Goal: Information Seeking & Learning: Learn about a topic

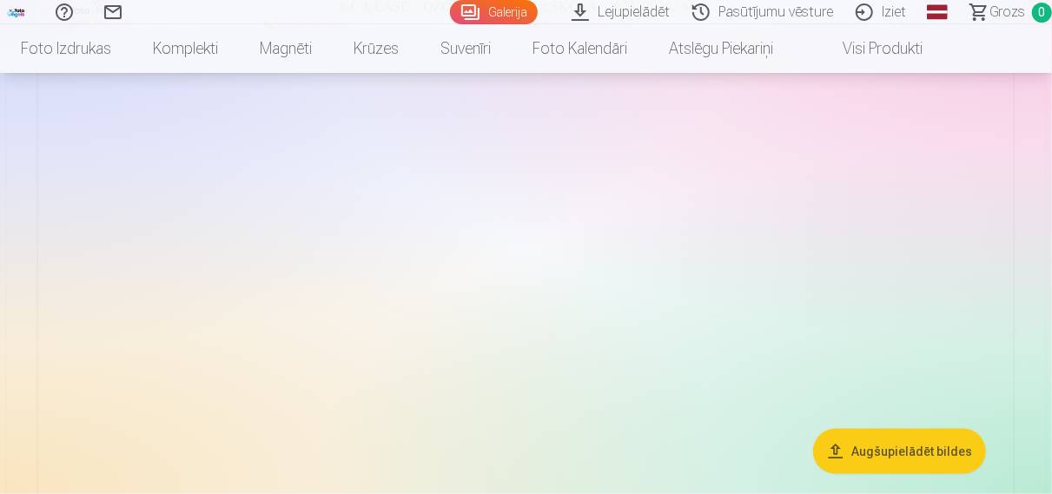
scroll to position [904, 0]
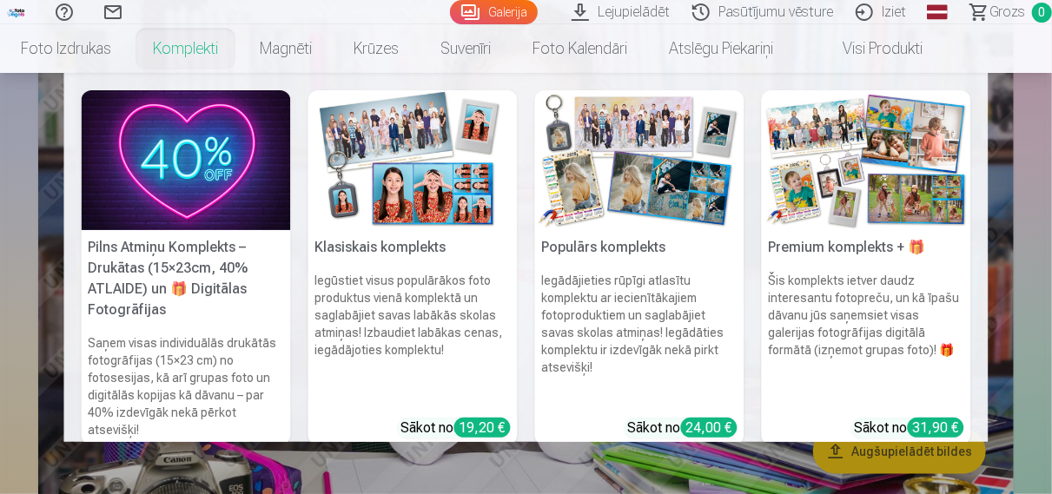
click at [197, 170] on img at bounding box center [186, 160] width 209 height 140
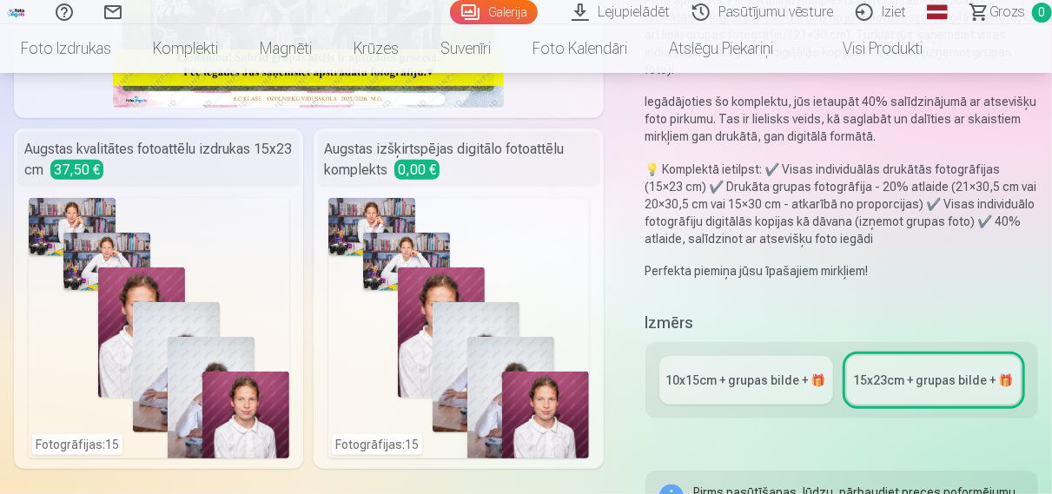
scroll to position [452, 0]
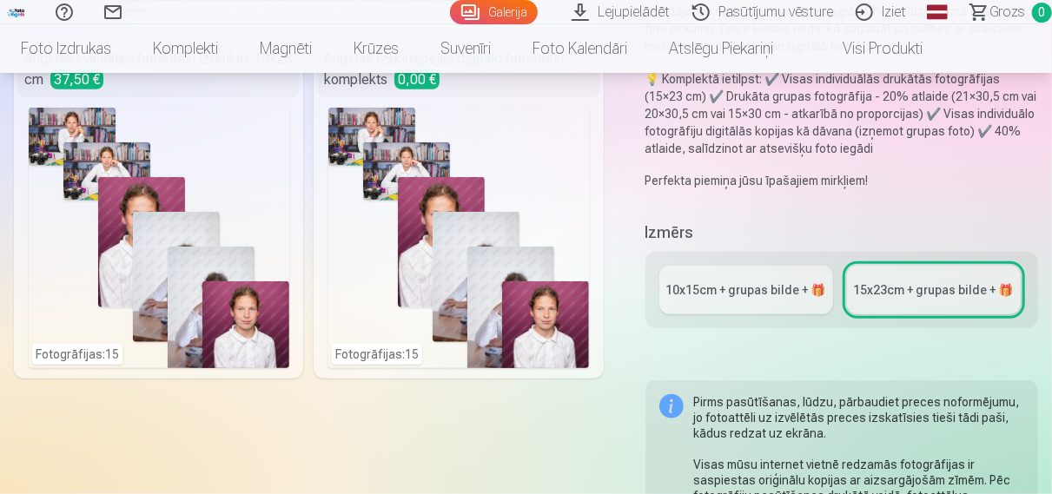
click at [763, 282] on link "10x15сm + grupas bilde + 🎁" at bounding box center [747, 290] width 174 height 49
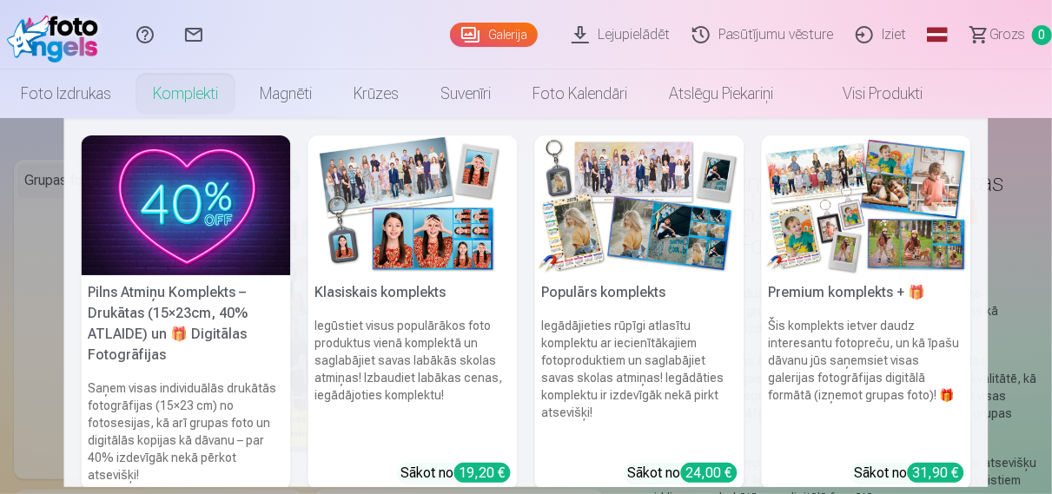
click at [449, 218] on img at bounding box center [413, 206] width 209 height 140
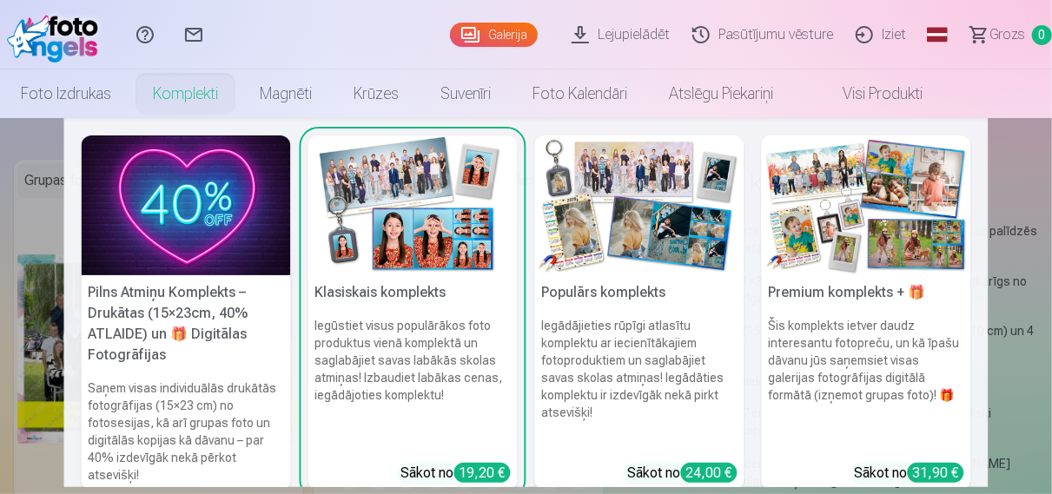
click at [860, 255] on img at bounding box center [866, 206] width 209 height 140
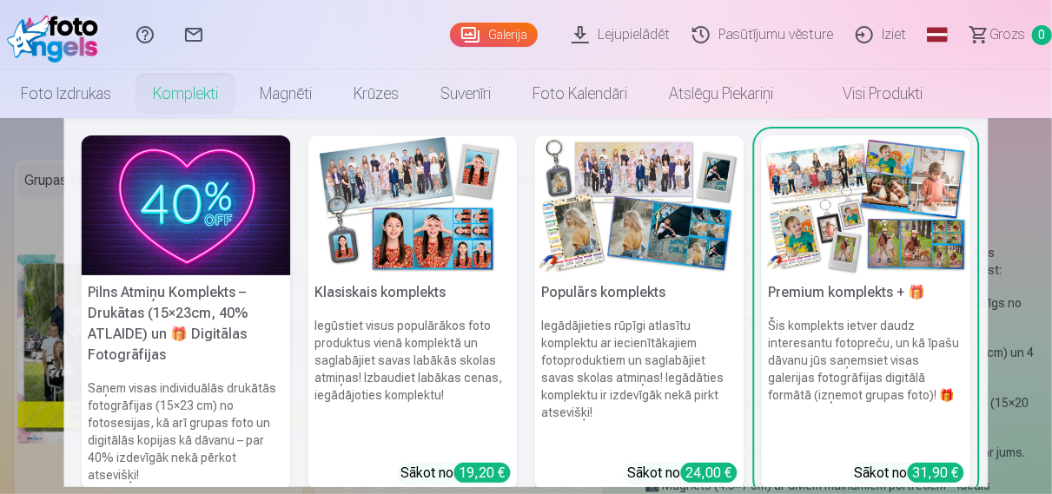
click at [590, 275] on img at bounding box center [639, 206] width 209 height 140
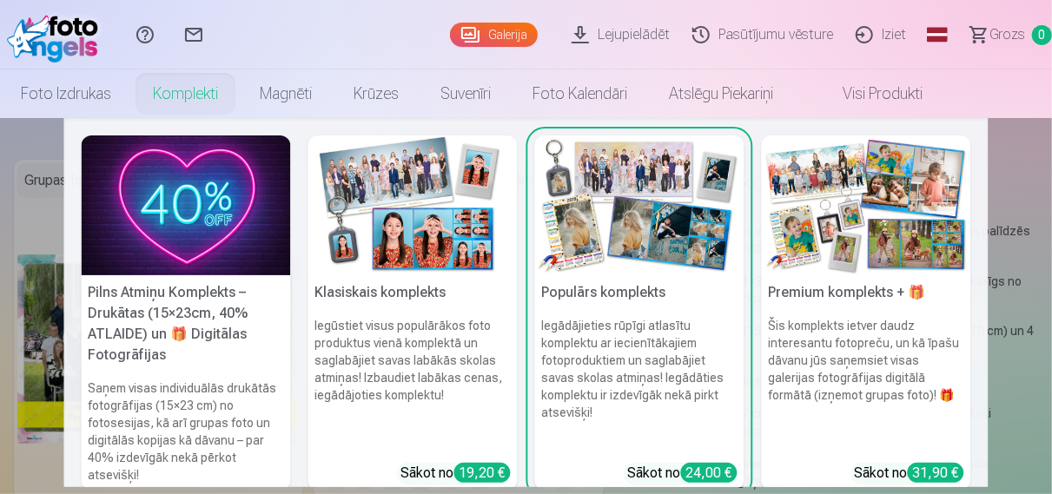
click at [196, 323] on h5 "Pilns Atmiņu Komplekts – Drukātas (15×23cm, 40% ATLAIDE) un 🎁 Digitālas Fotogrā…" at bounding box center [186, 323] width 209 height 97
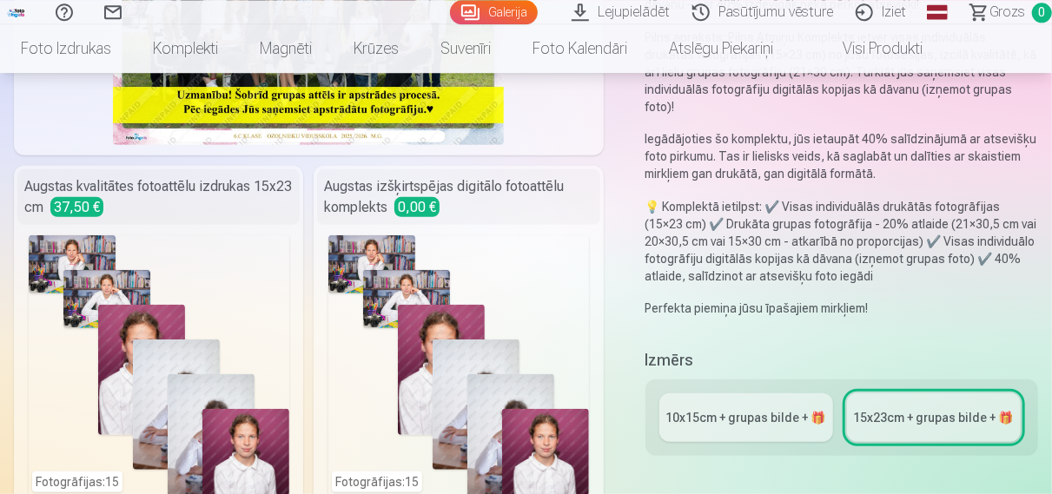
scroll to position [362, 0]
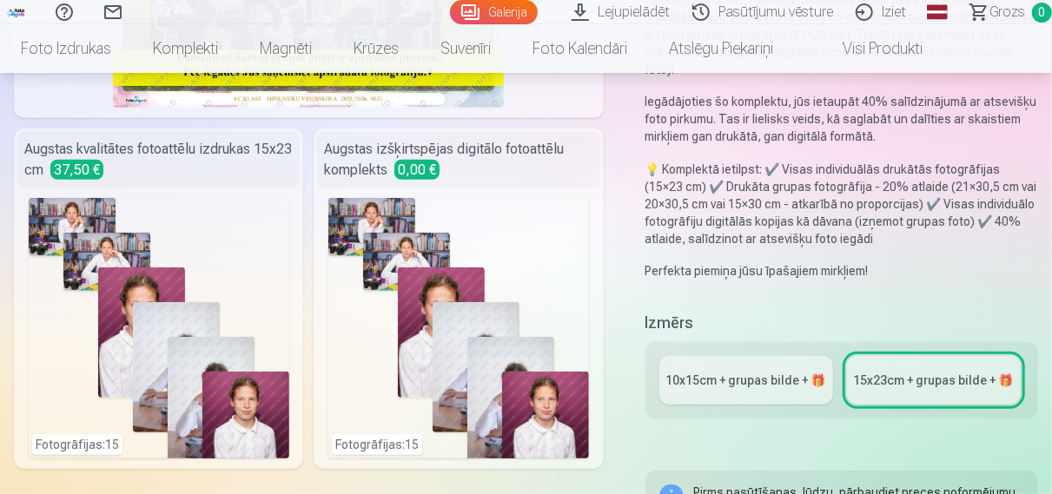
click at [736, 372] on div "10x15сm + grupas bilde + 🎁" at bounding box center [747, 380] width 160 height 17
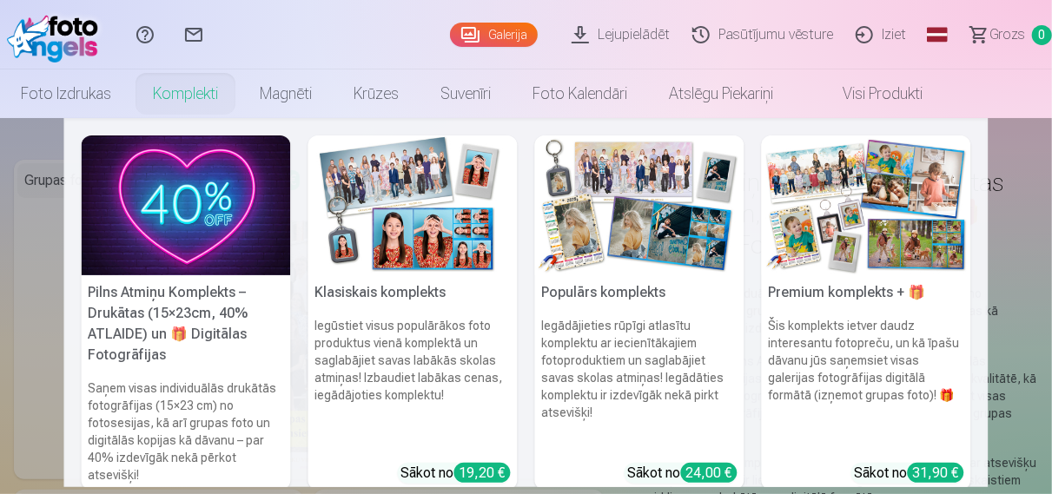
click at [198, 98] on link "Komplekti" at bounding box center [185, 94] width 107 height 49
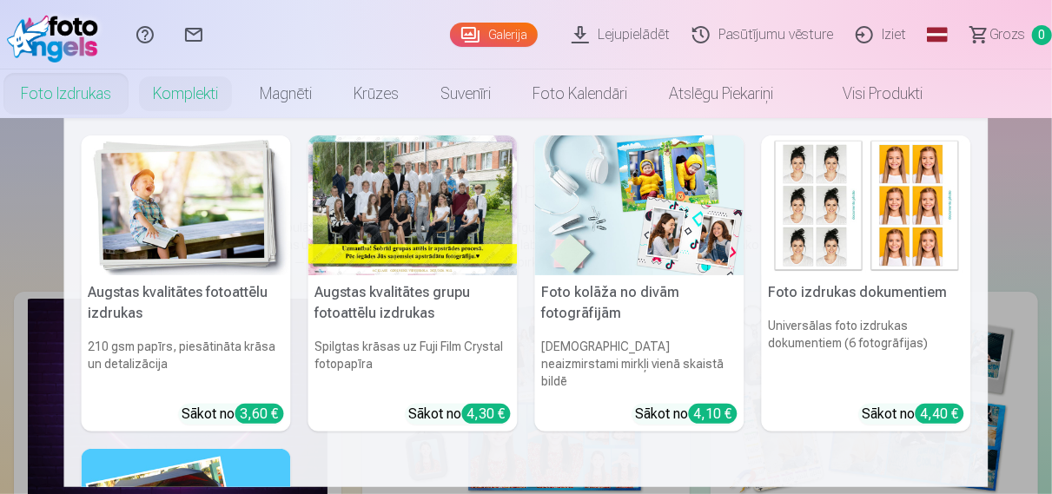
click at [72, 99] on link "Foto izdrukas" at bounding box center [66, 94] width 132 height 49
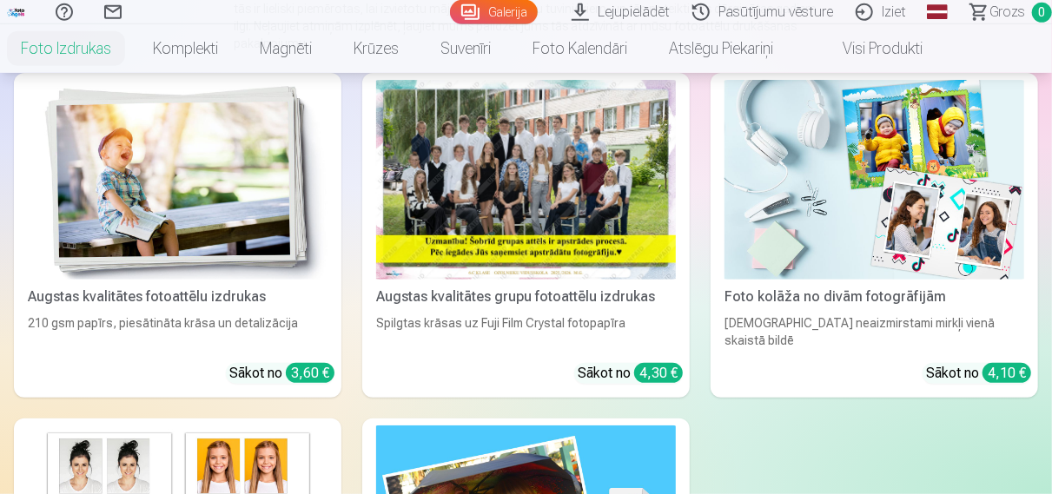
scroll to position [181, 0]
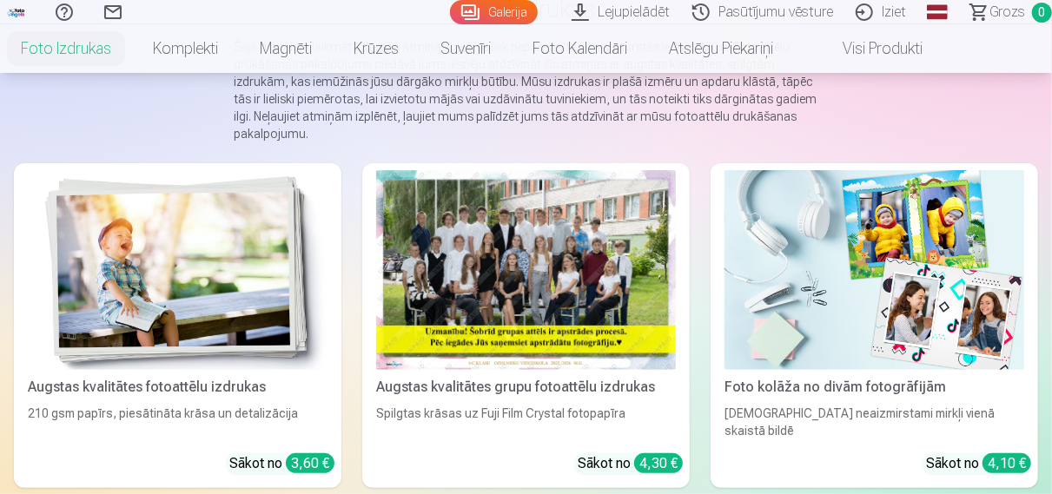
click at [559, 340] on div at bounding box center [526, 270] width 300 height 200
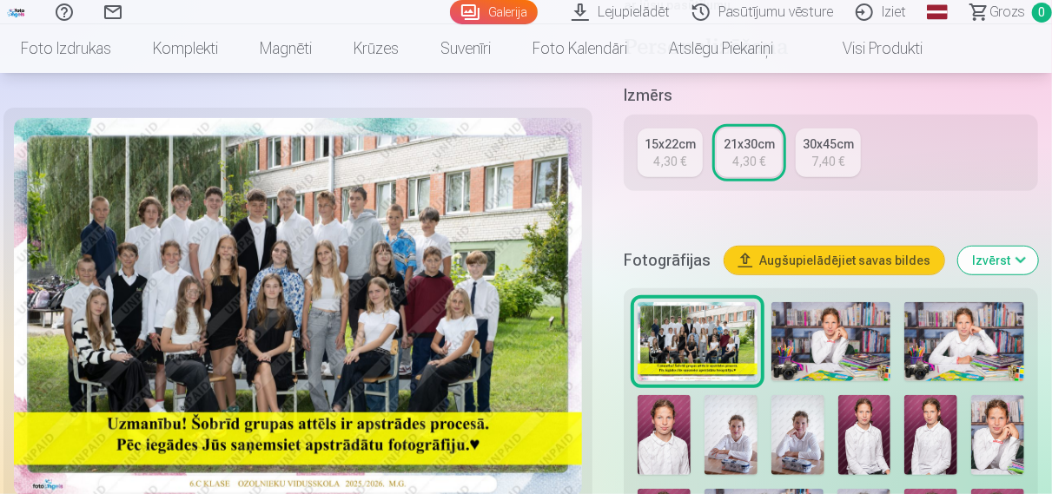
scroll to position [452, 0]
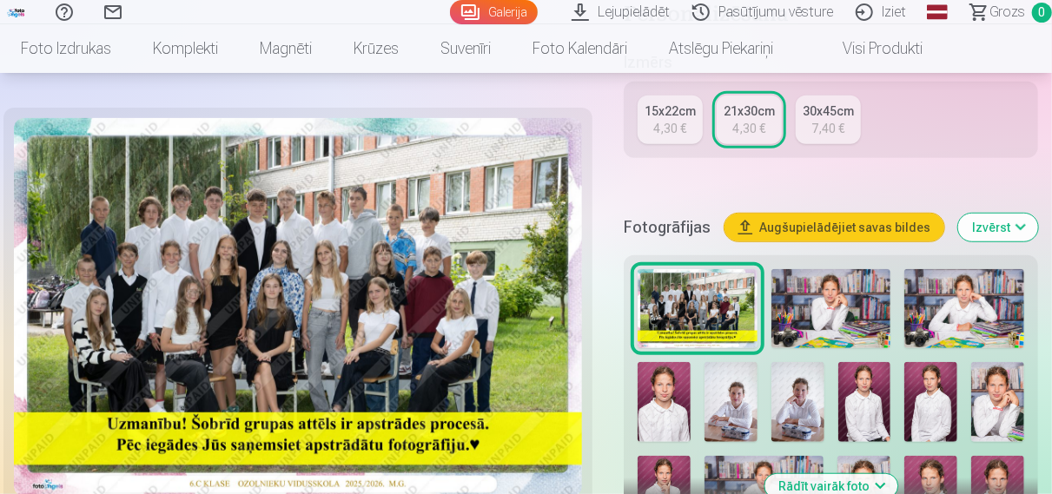
click at [864, 314] on img at bounding box center [832, 309] width 120 height 80
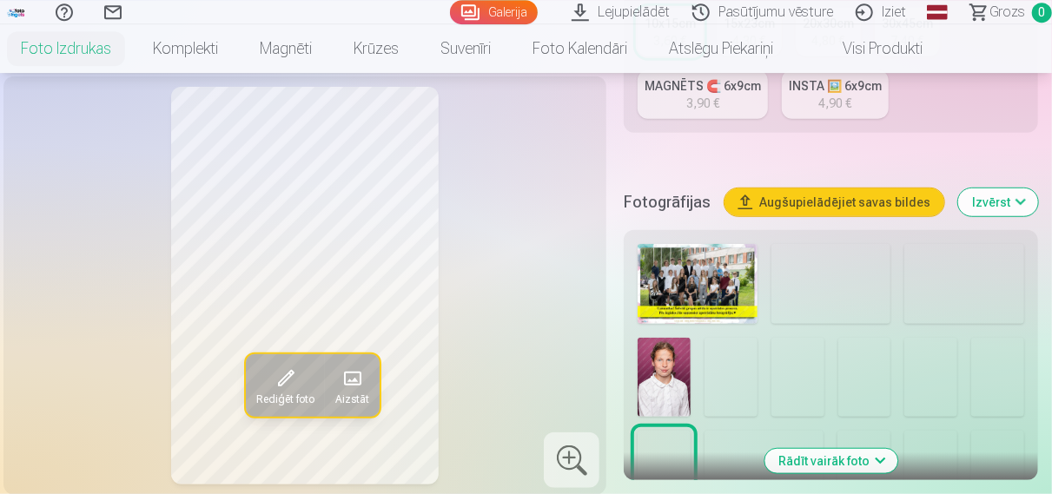
scroll to position [452, 0]
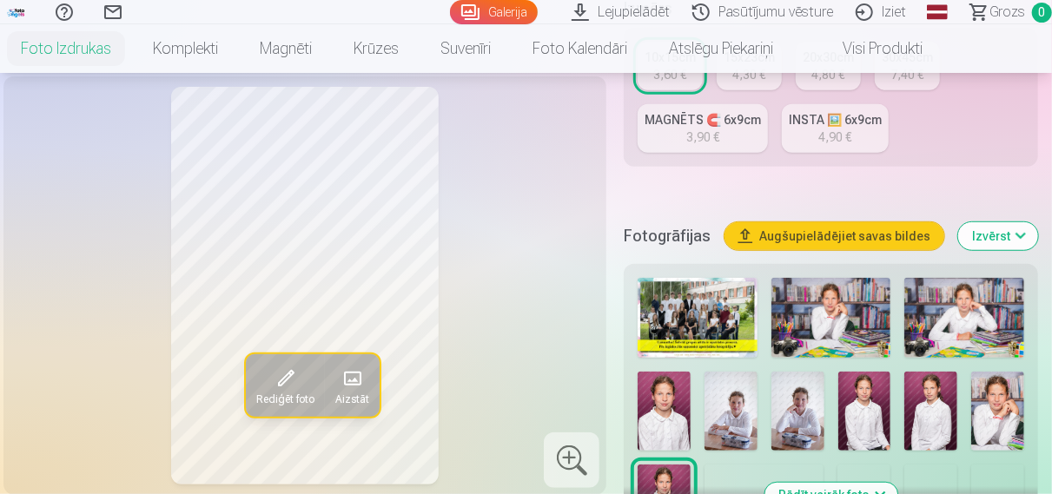
click at [865, 312] on img at bounding box center [832, 318] width 120 height 80
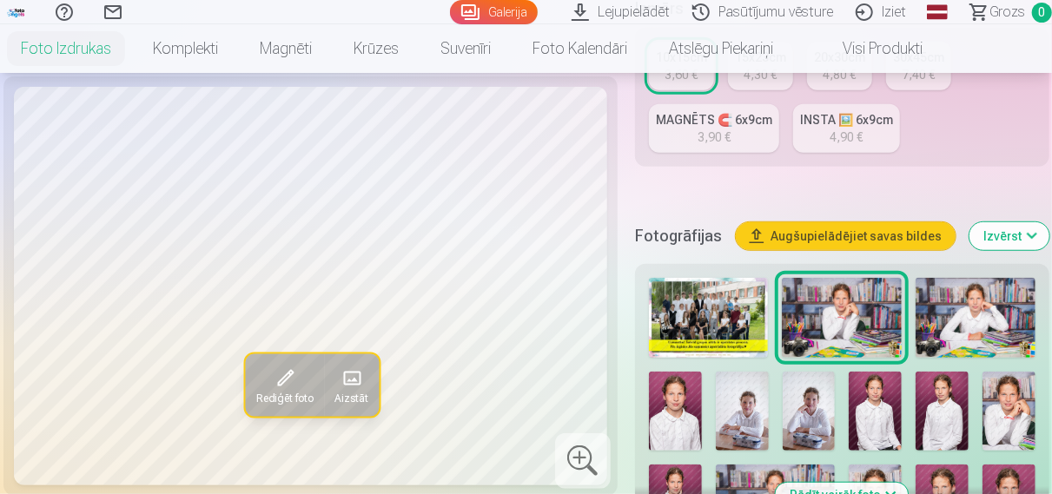
scroll to position [542, 0]
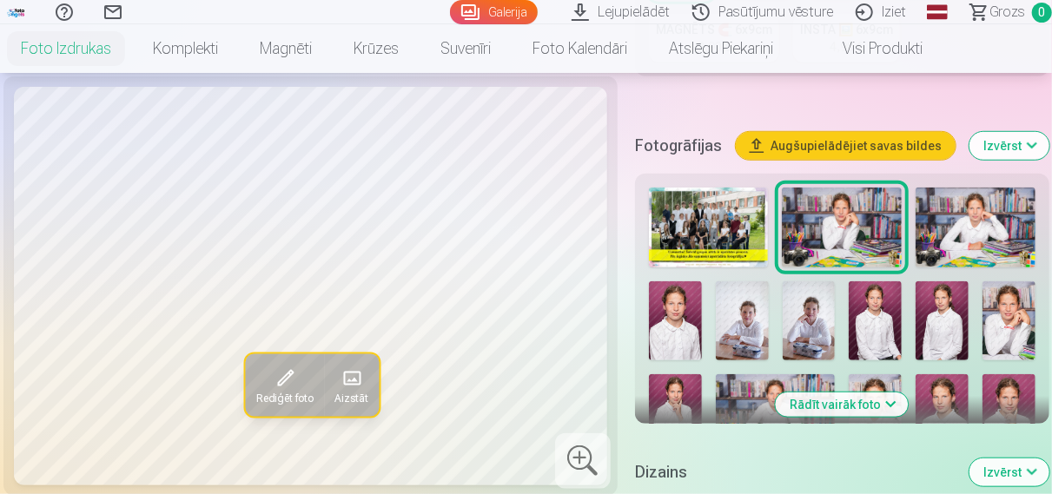
click at [979, 211] on img at bounding box center [976, 228] width 120 height 80
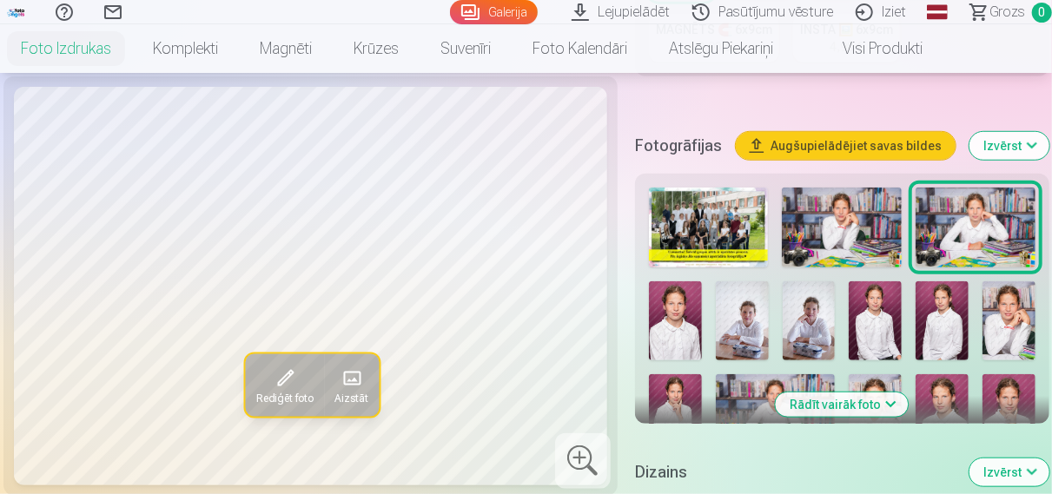
click at [842, 239] on img at bounding box center [842, 228] width 120 height 80
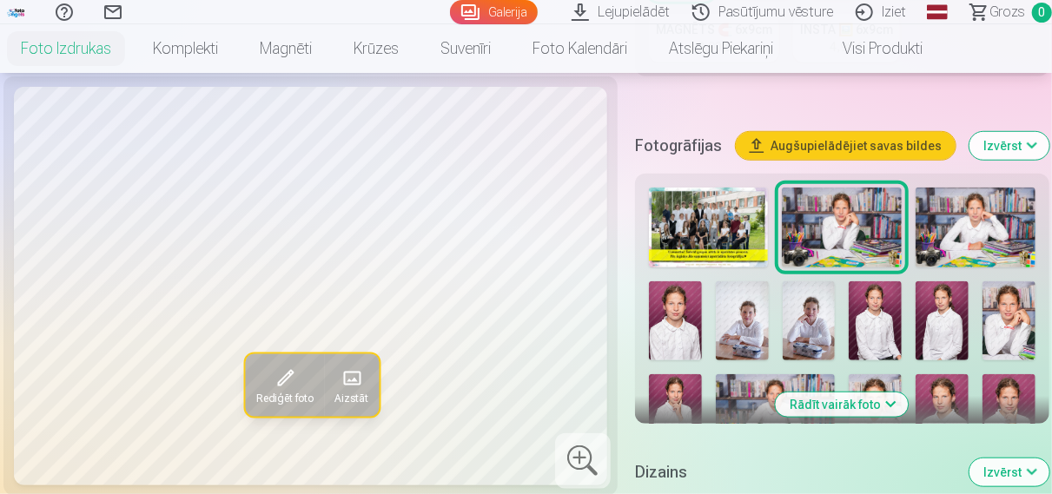
click at [690, 324] on img at bounding box center [675, 321] width 53 height 79
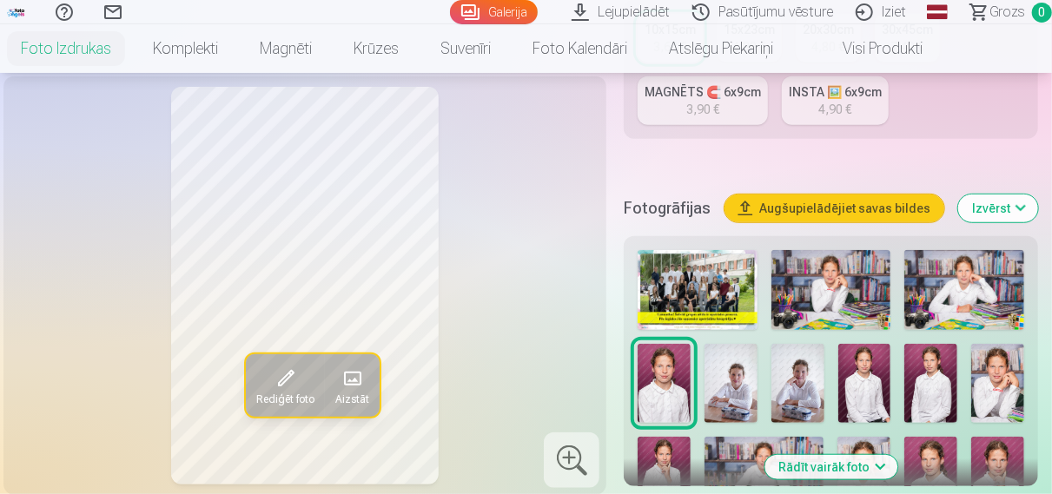
scroll to position [452, 0]
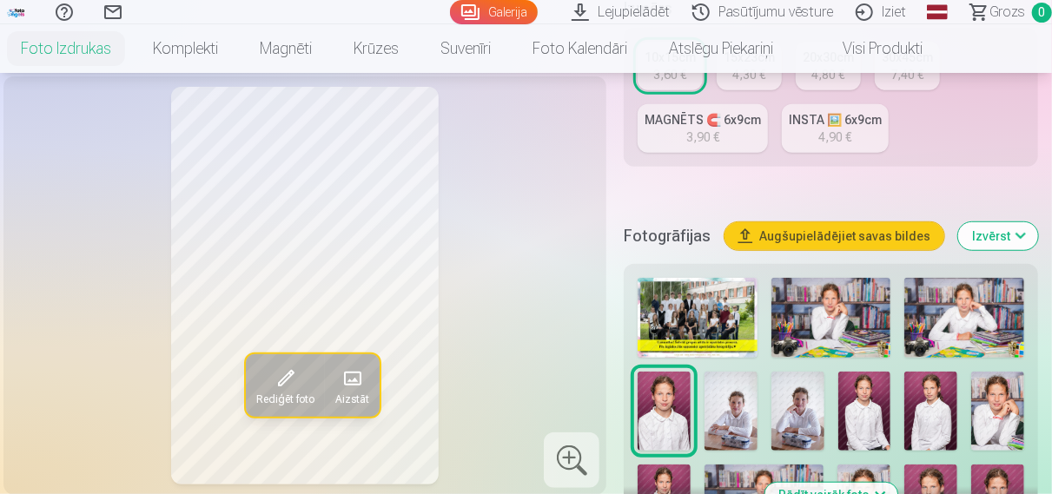
click at [647, 11] on link "Lejupielādēt" at bounding box center [623, 12] width 121 height 24
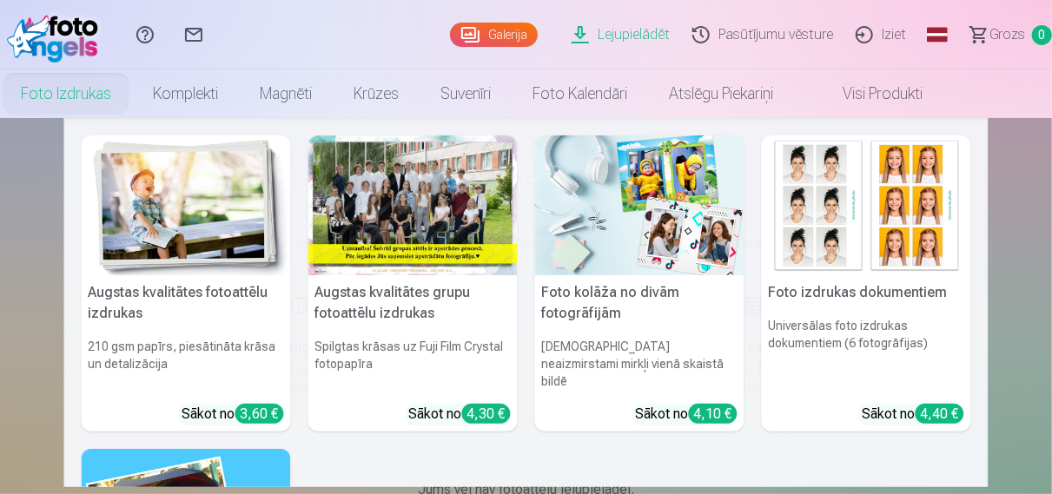
click at [83, 100] on link "Foto izdrukas" at bounding box center [66, 94] width 132 height 49
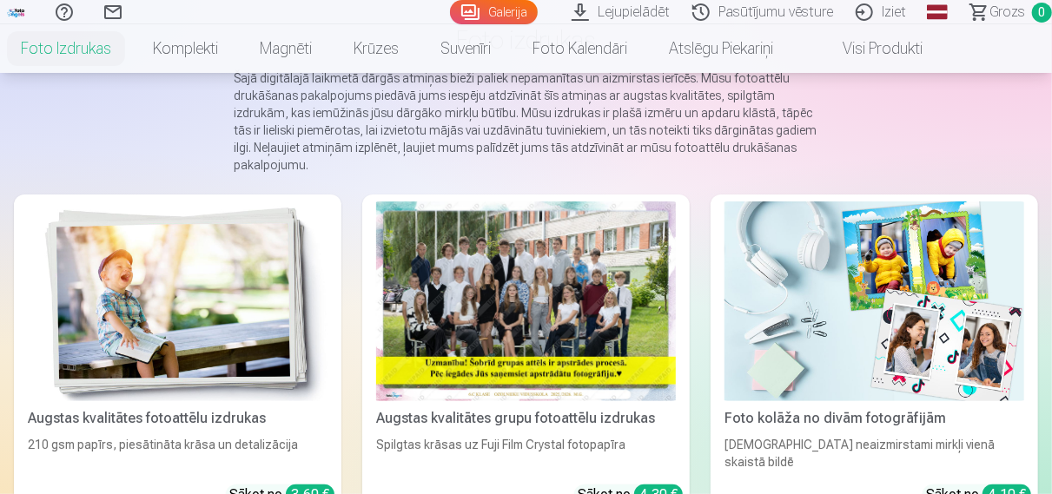
scroll to position [181, 0]
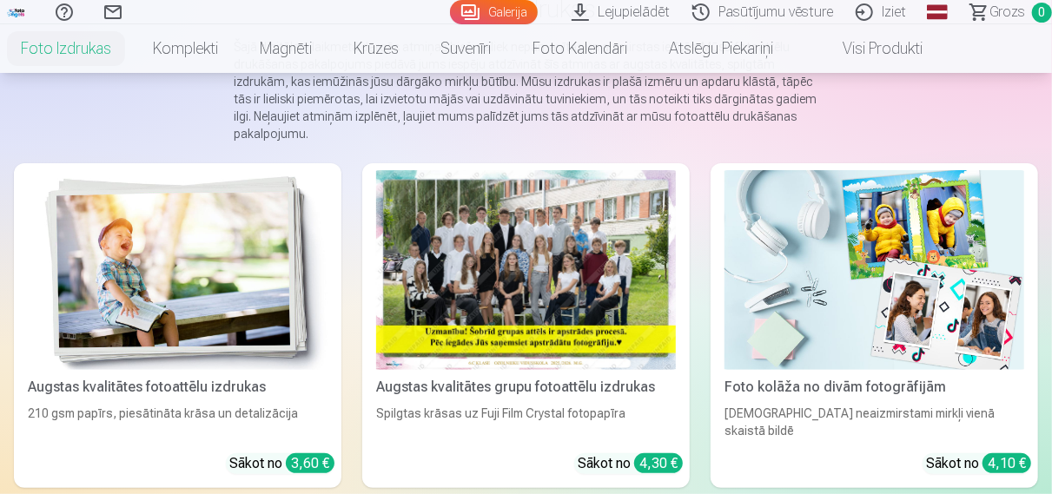
click at [875, 322] on img at bounding box center [875, 270] width 300 height 200
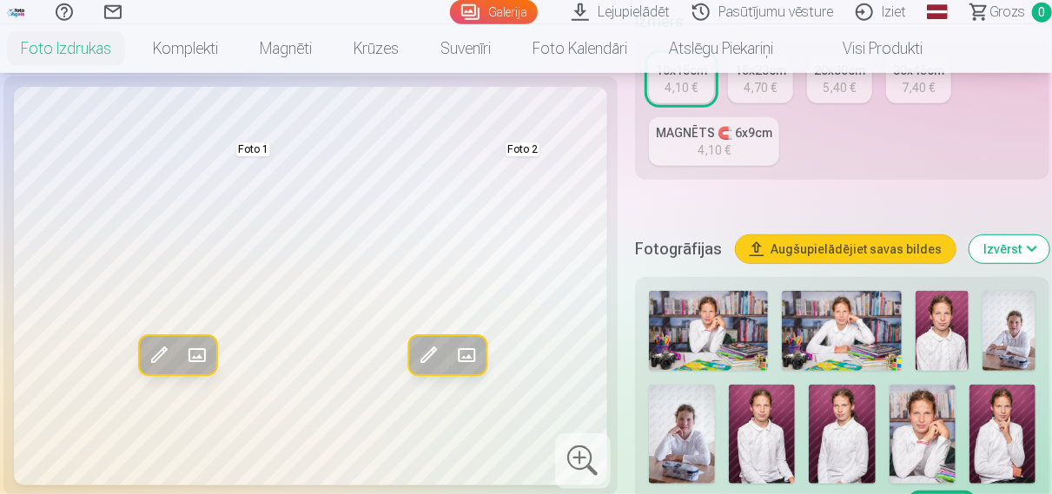
scroll to position [452, 0]
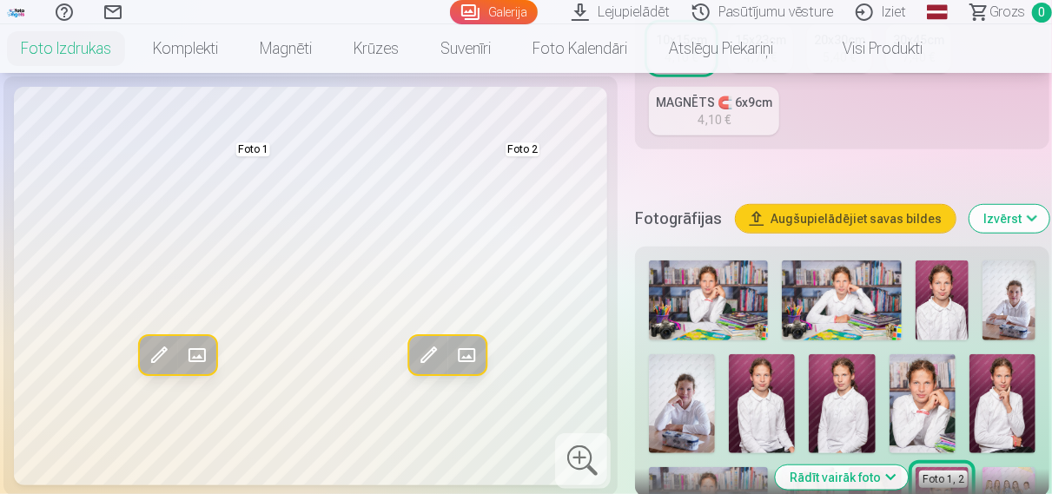
click at [728, 304] on img at bounding box center [708, 301] width 119 height 80
click at [935, 298] on img at bounding box center [942, 301] width 53 height 80
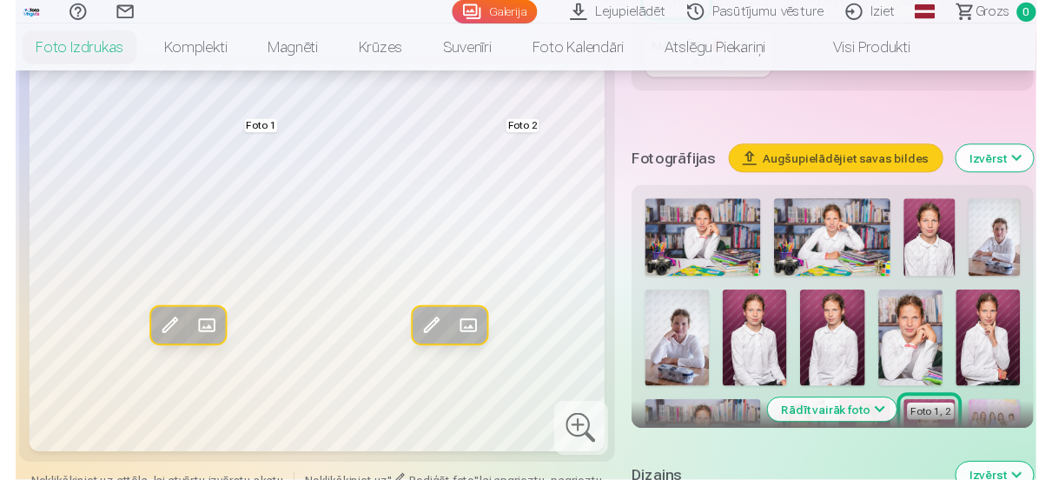
scroll to position [542, 0]
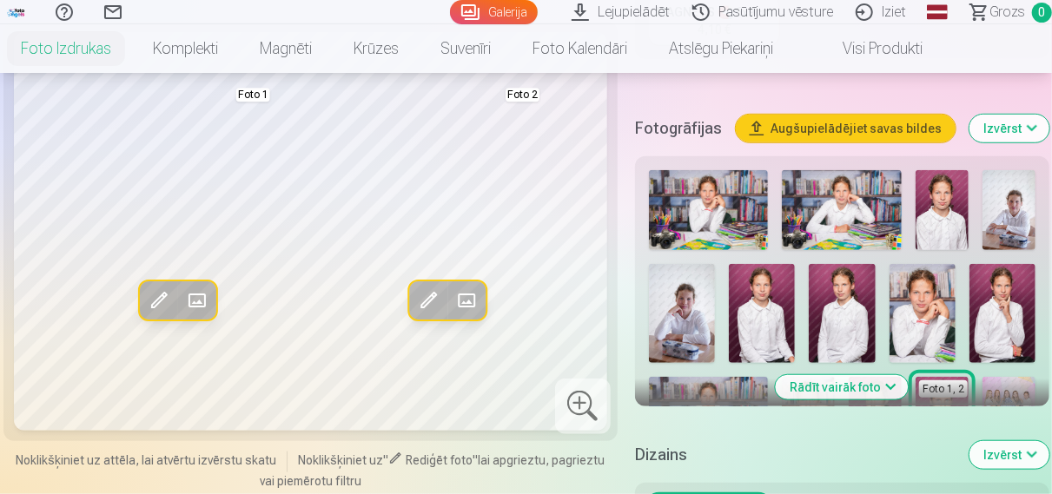
click at [712, 322] on img at bounding box center [682, 313] width 66 height 99
click at [829, 327] on img at bounding box center [842, 313] width 66 height 99
click at [976, 313] on img at bounding box center [1003, 313] width 66 height 99
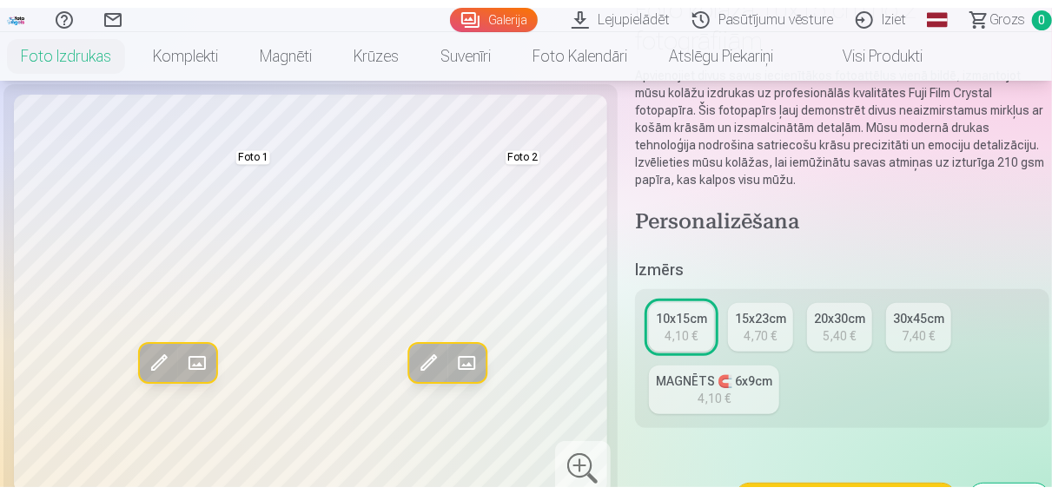
scroll to position [0, 0]
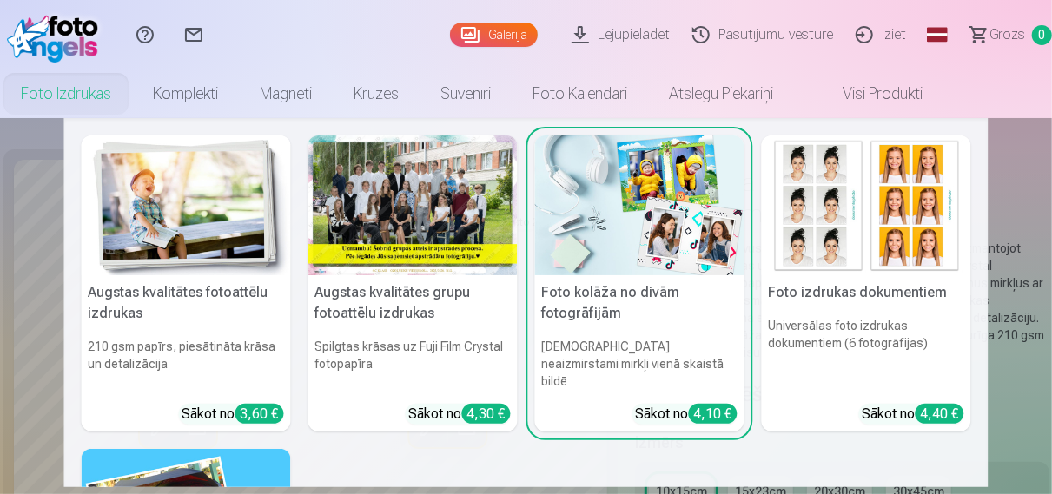
click at [79, 100] on link "Foto izdrukas" at bounding box center [66, 94] width 132 height 49
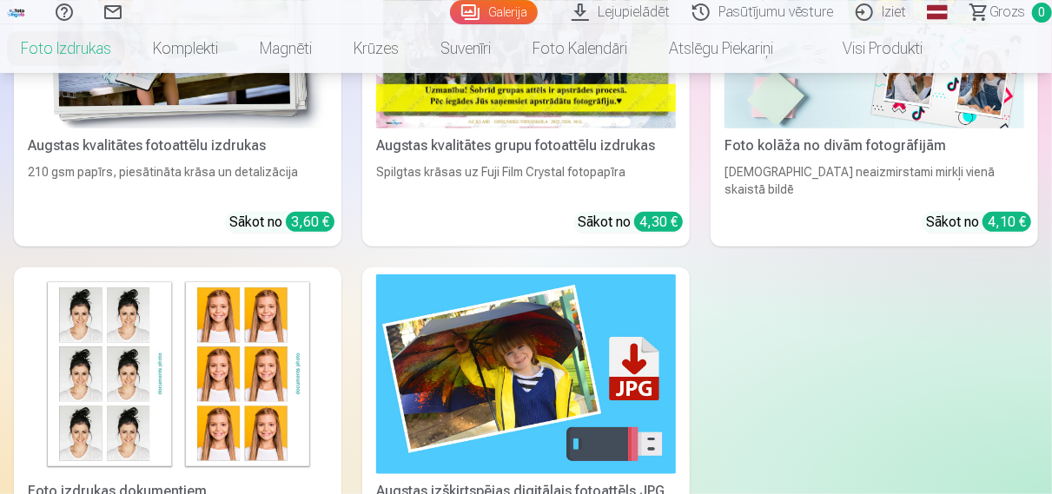
scroll to position [452, 0]
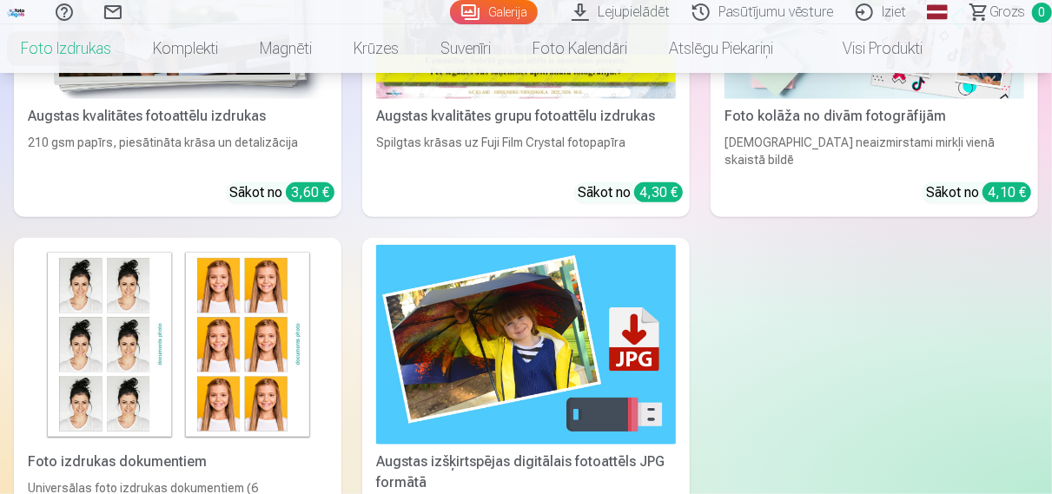
click at [501, 342] on img at bounding box center [526, 345] width 300 height 200
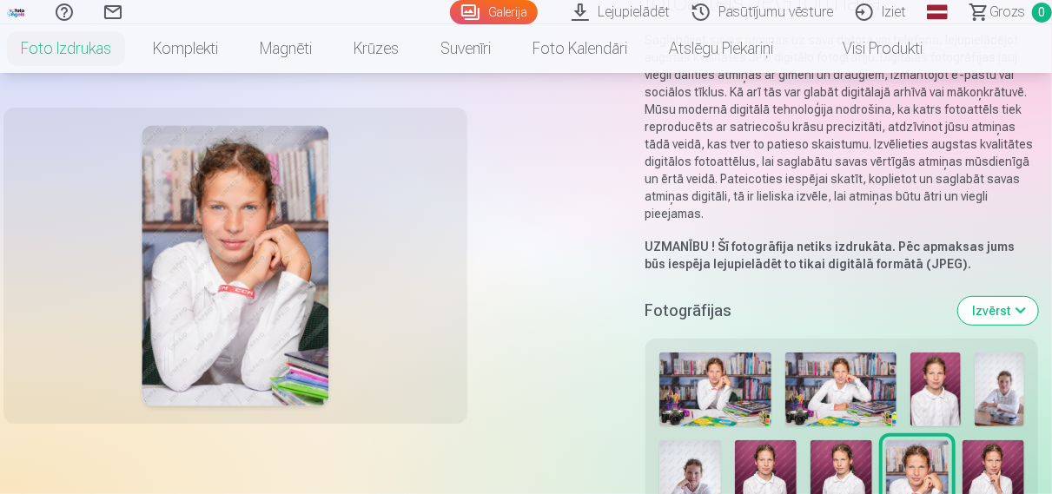
scroll to position [271, 0]
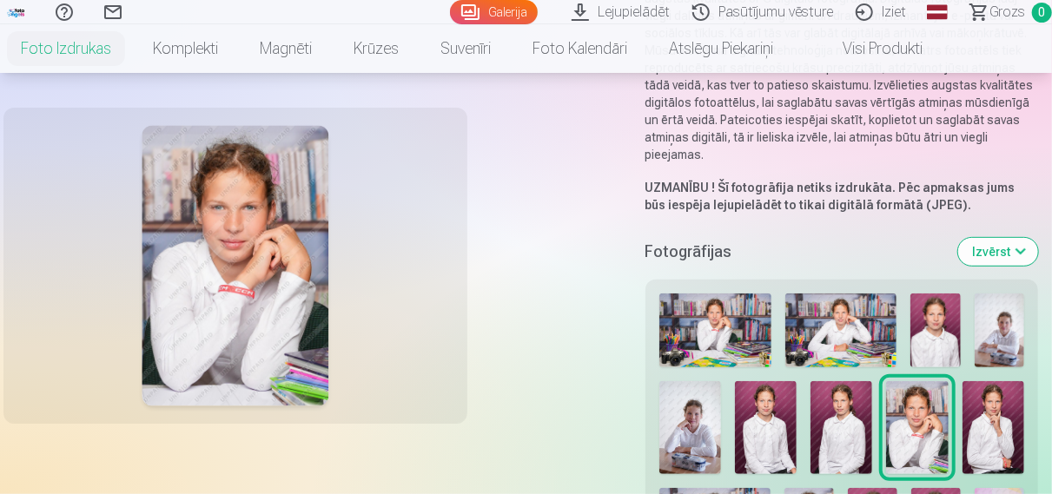
click at [720, 338] on img at bounding box center [716, 331] width 112 height 75
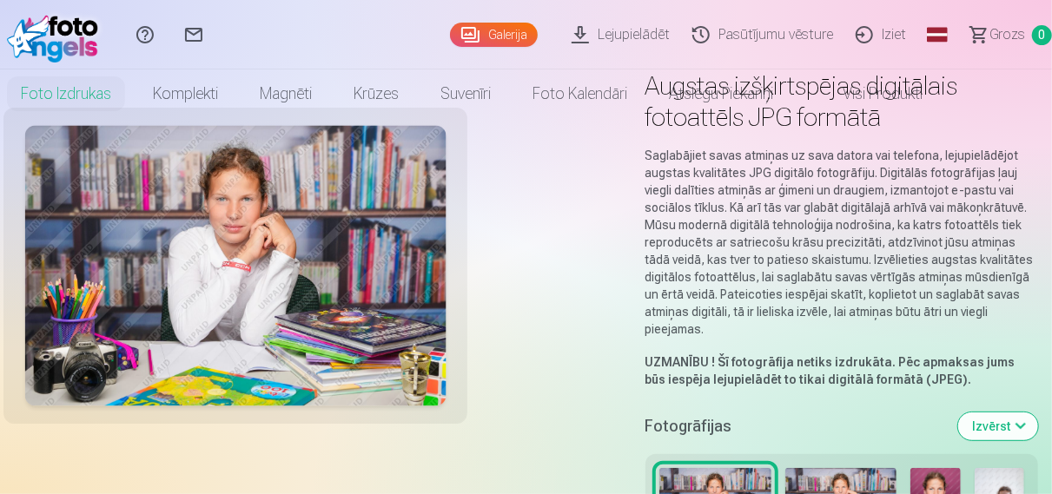
scroll to position [181, 0]
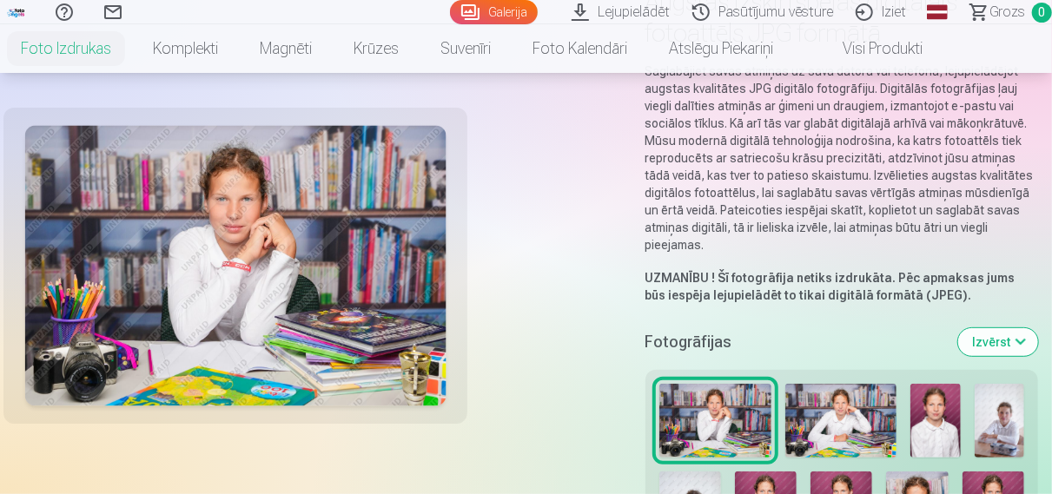
click at [813, 432] on img at bounding box center [842, 421] width 112 height 75
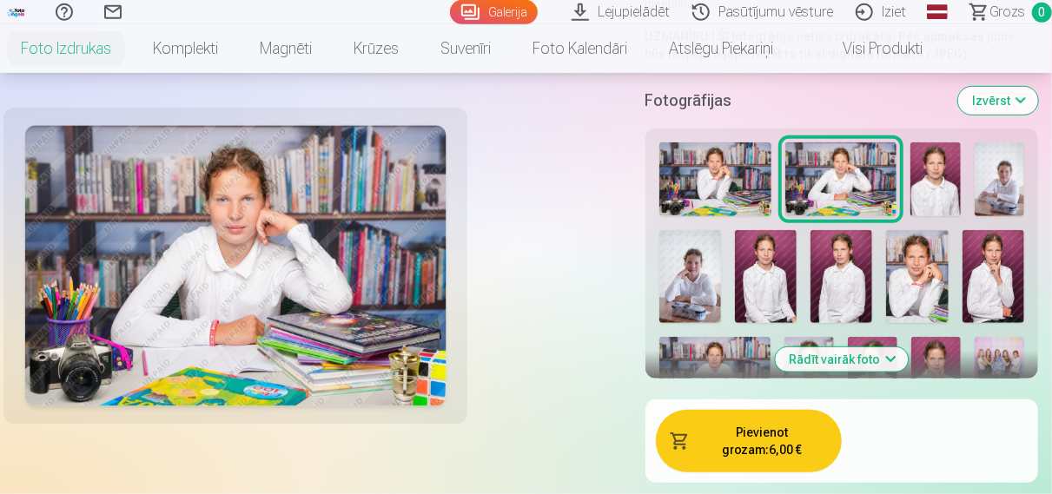
scroll to position [452, 0]
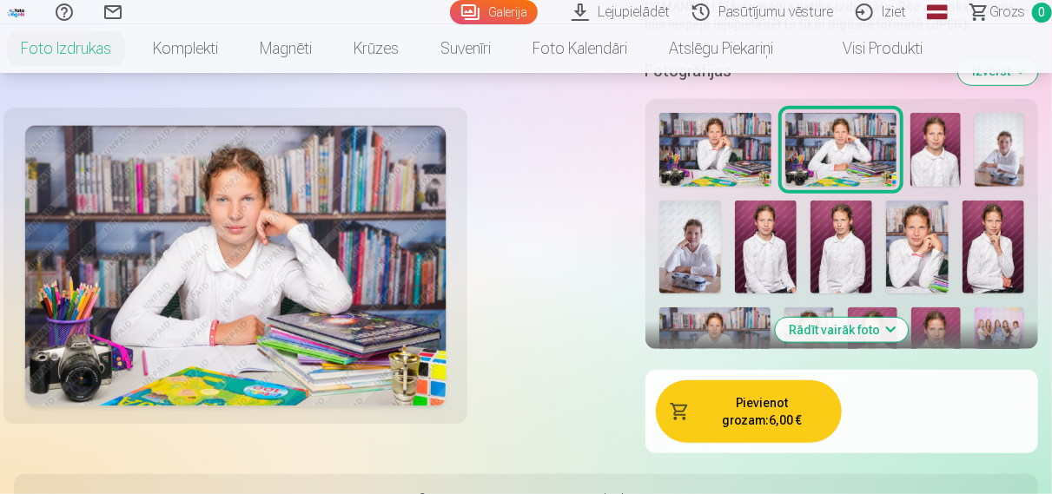
click at [945, 161] on img at bounding box center [936, 150] width 50 height 75
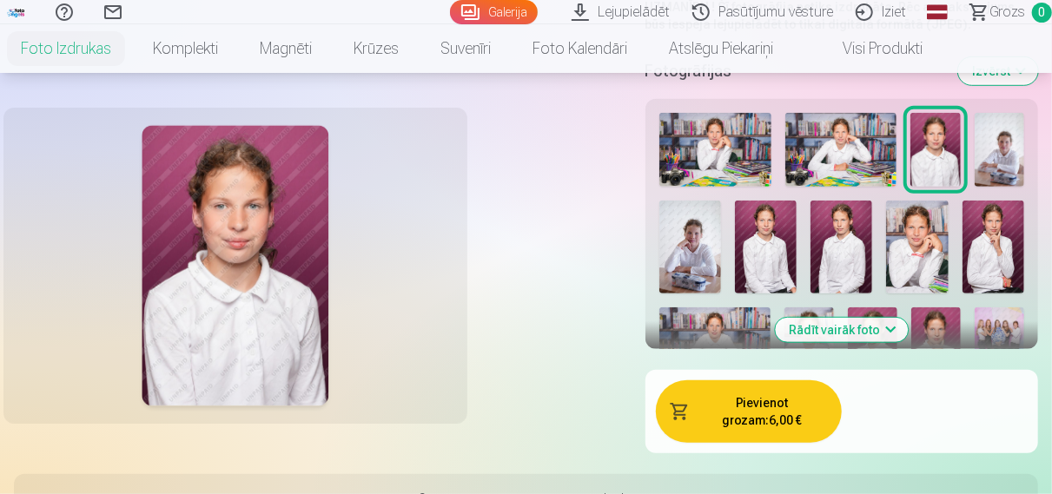
click at [1004, 154] on img at bounding box center [1000, 150] width 50 height 75
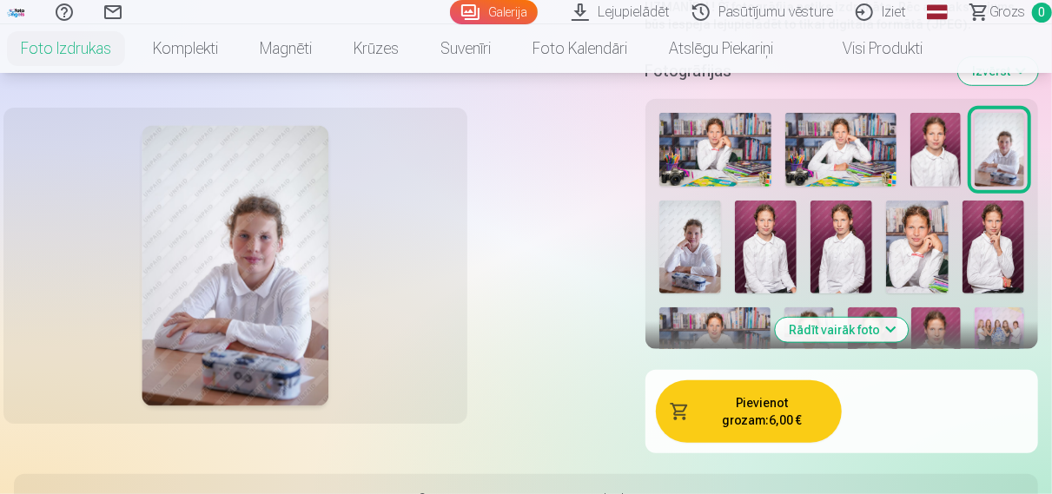
click at [700, 256] on img at bounding box center [691, 247] width 62 height 93
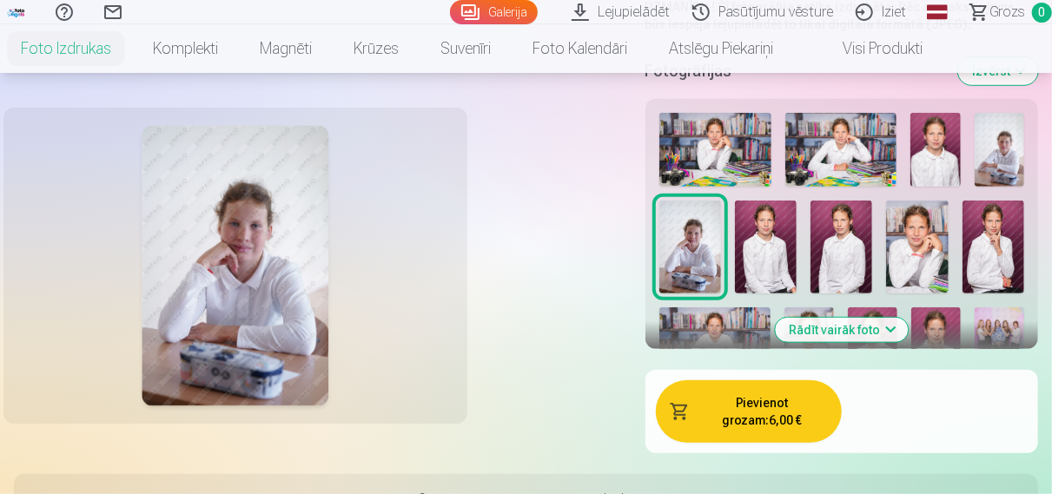
click at [774, 255] on img at bounding box center [766, 247] width 62 height 93
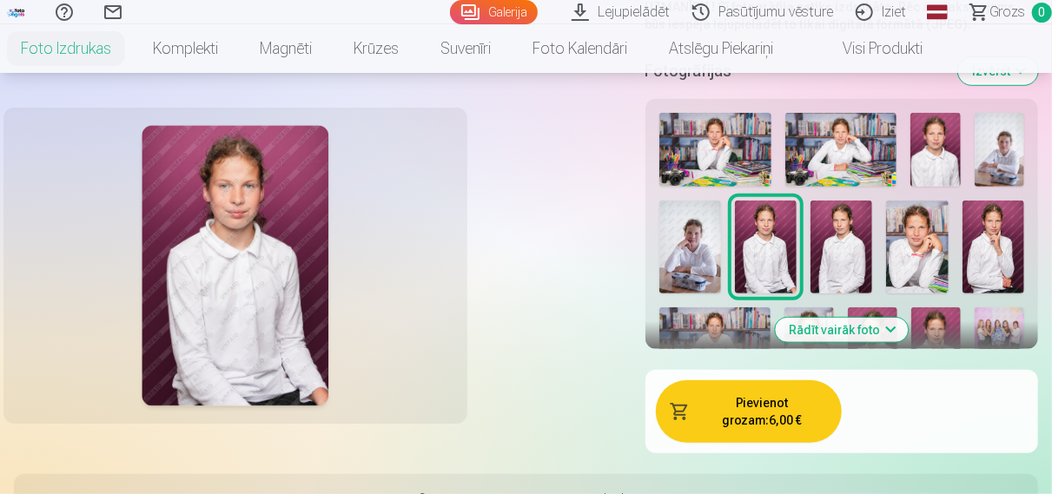
click at [848, 267] on img at bounding box center [842, 247] width 62 height 93
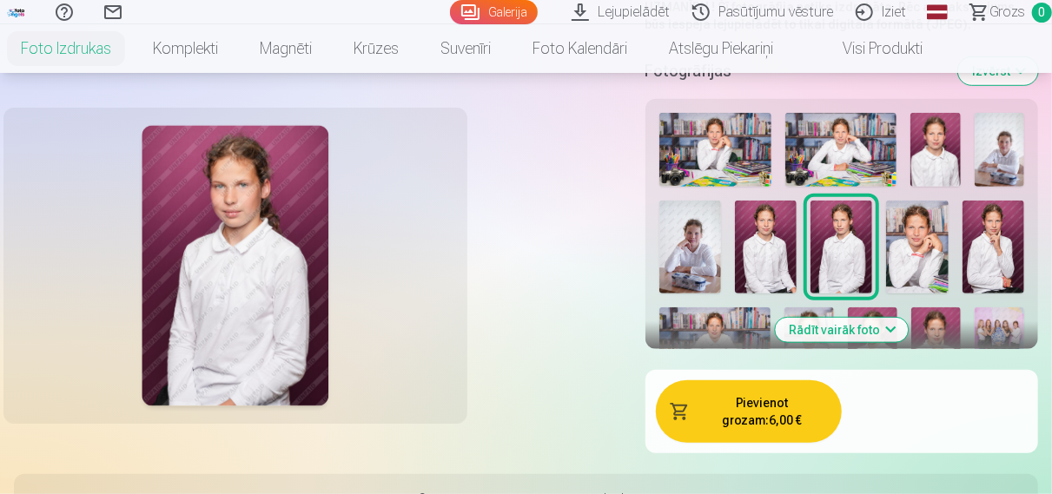
click at [922, 269] on img at bounding box center [917, 247] width 62 height 93
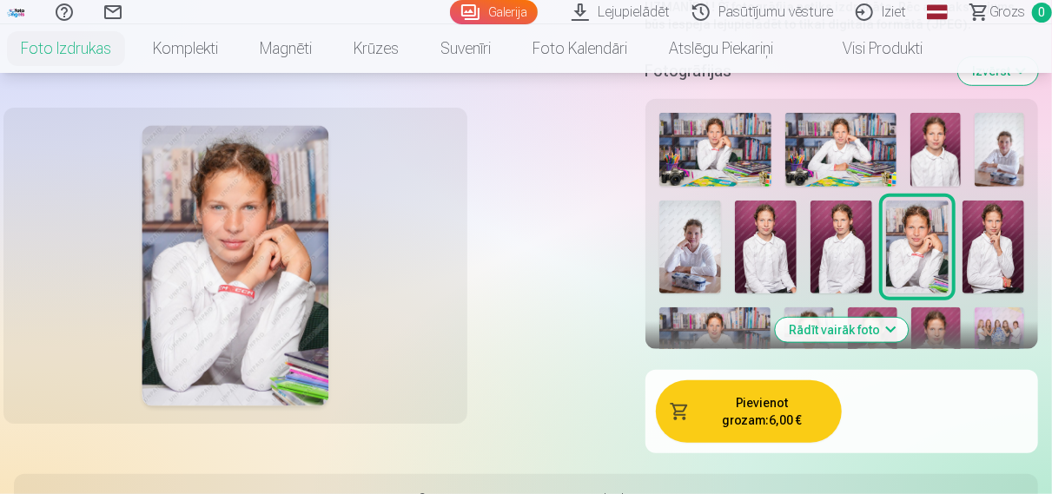
click at [982, 272] on img at bounding box center [994, 247] width 62 height 93
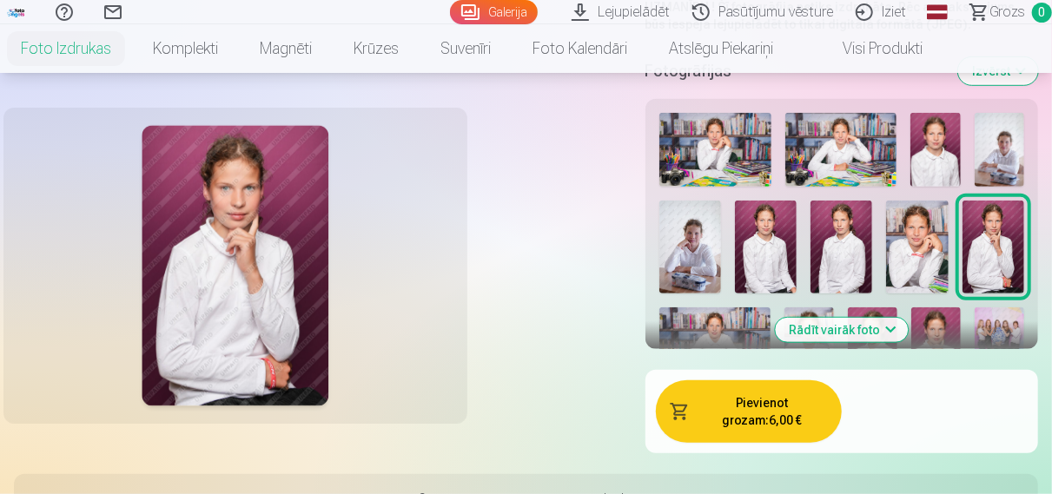
click at [682, 338] on img at bounding box center [715, 345] width 111 height 75
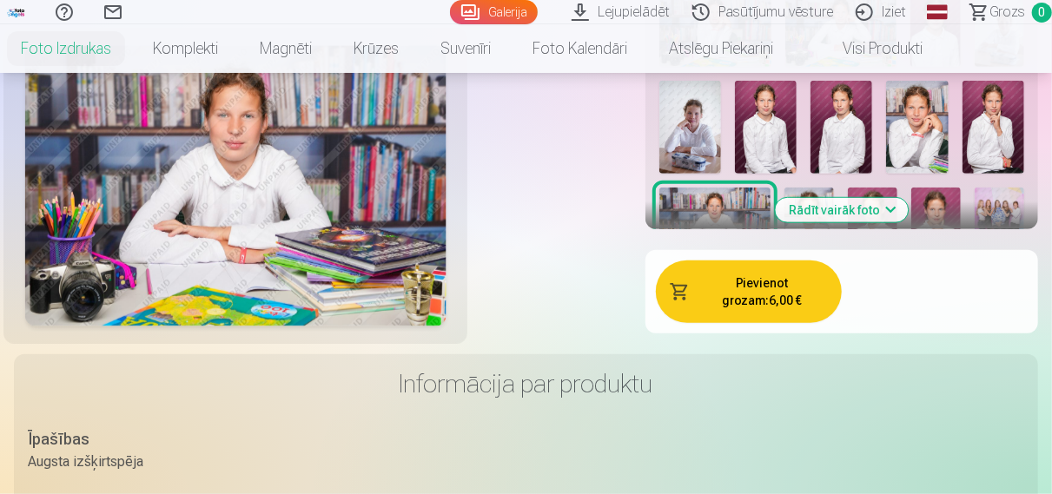
scroll to position [542, 0]
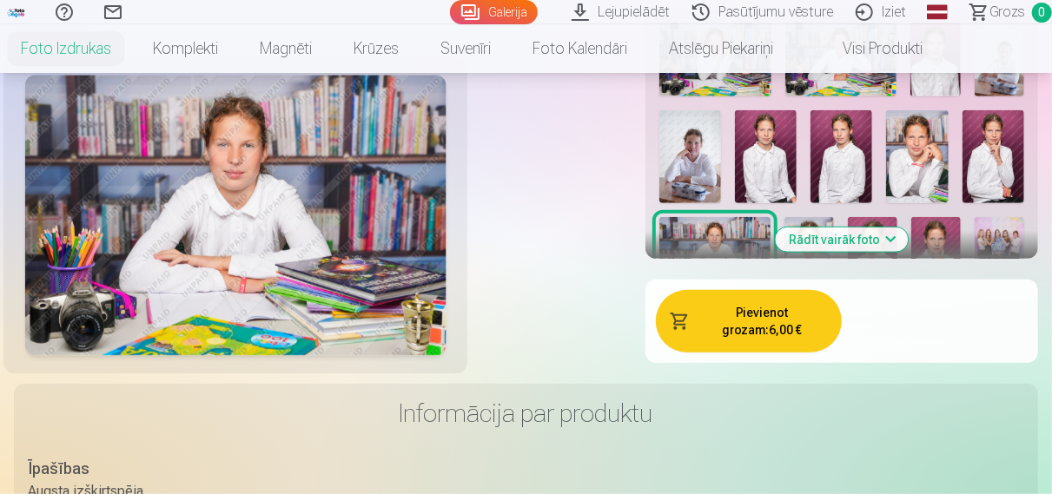
click at [875, 251] on img at bounding box center [873, 254] width 50 height 75
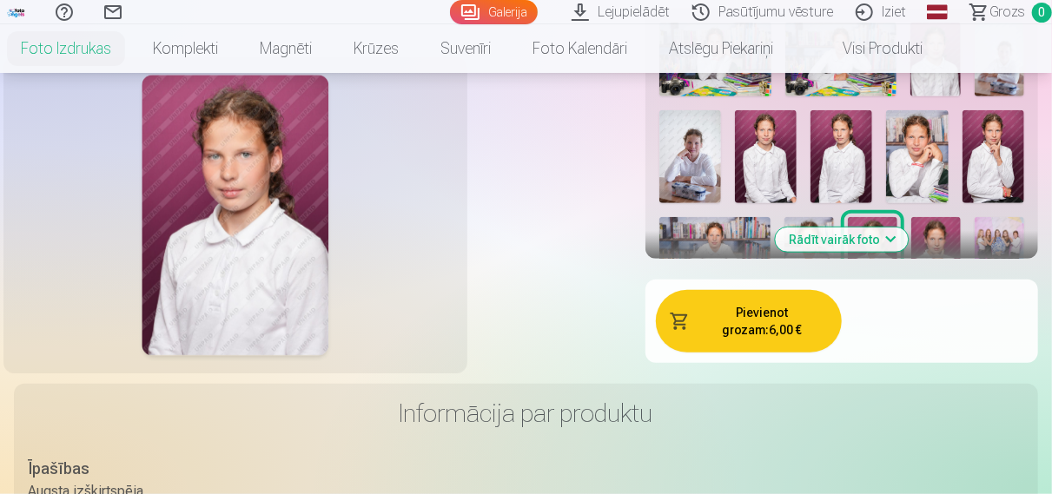
click at [923, 247] on img at bounding box center [937, 254] width 50 height 75
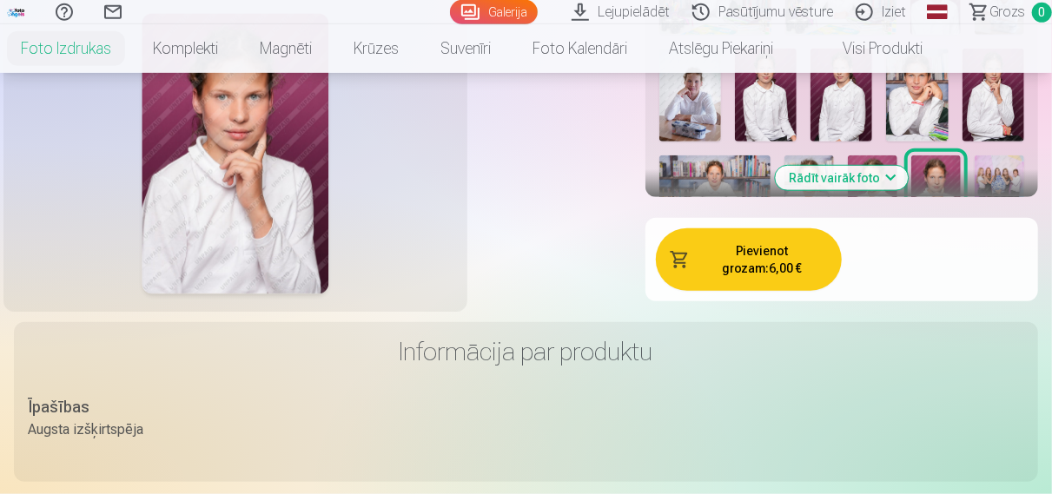
scroll to position [633, 0]
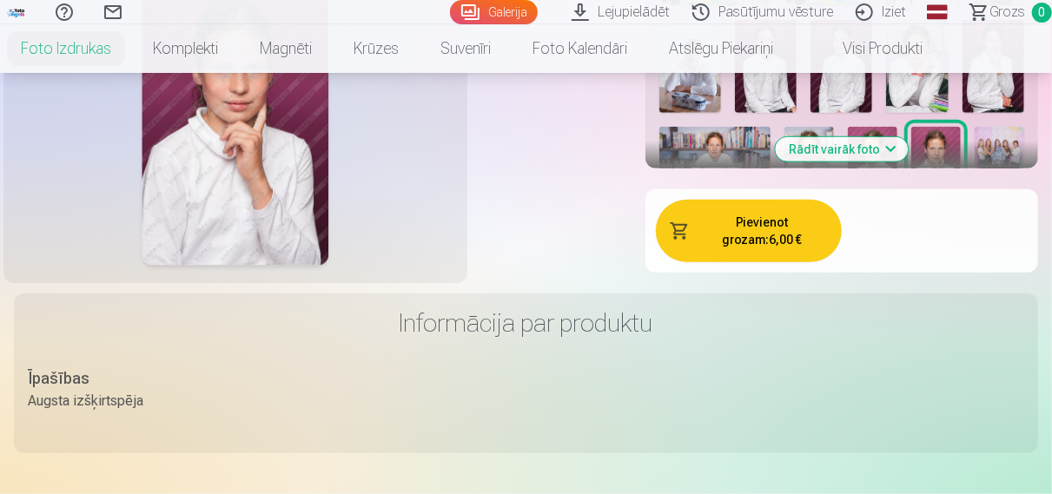
click at [1001, 147] on img at bounding box center [1000, 164] width 50 height 75
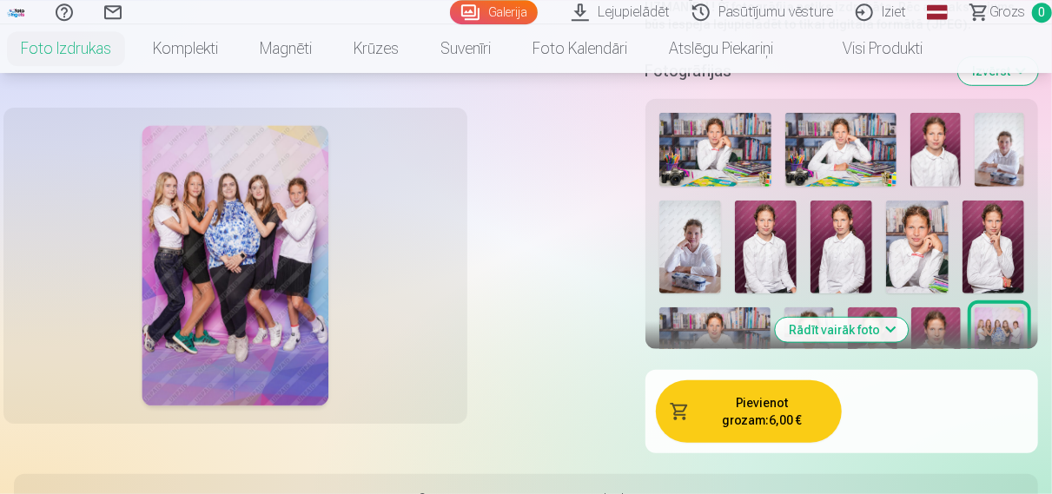
scroll to position [452, 0]
click at [928, 331] on img at bounding box center [937, 345] width 50 height 75
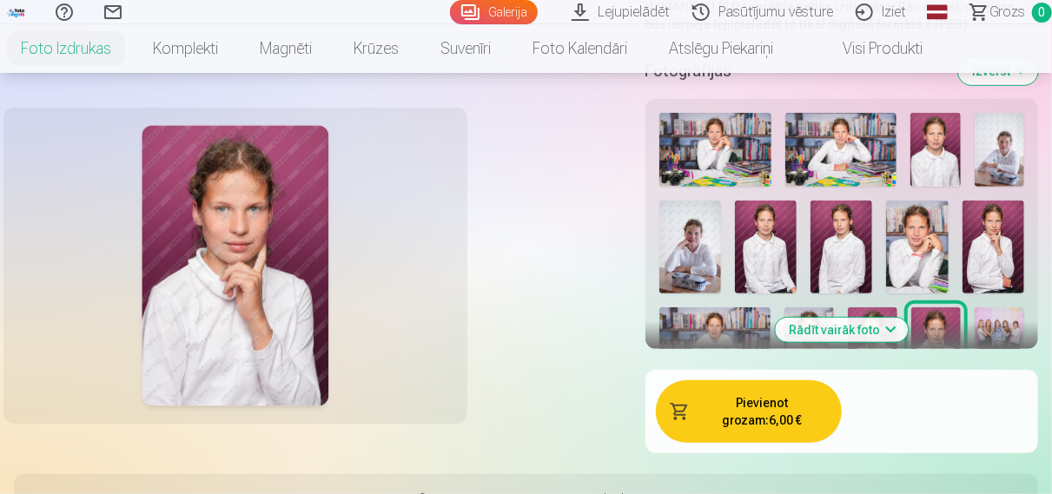
click at [878, 313] on img at bounding box center [873, 345] width 50 height 75
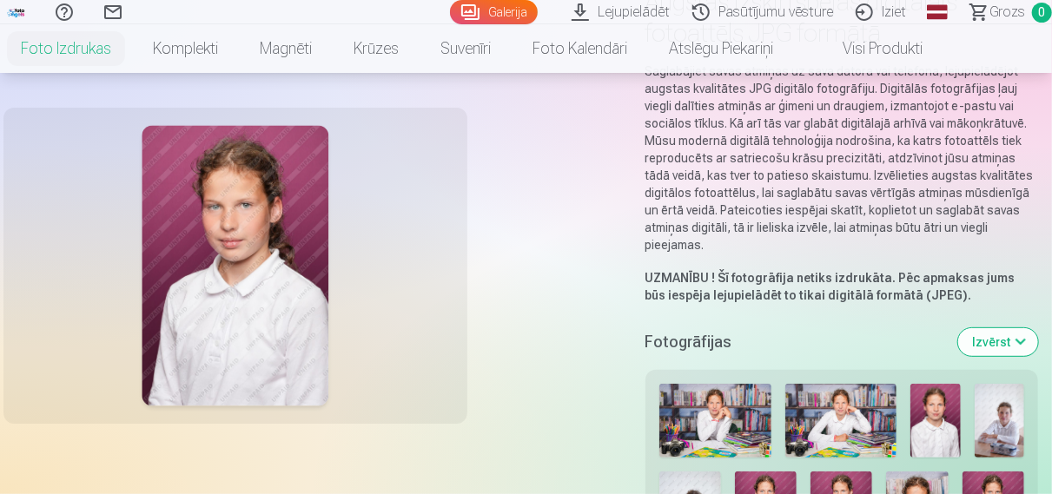
scroll to position [0, 0]
